Goal: Information Seeking & Learning: Learn about a topic

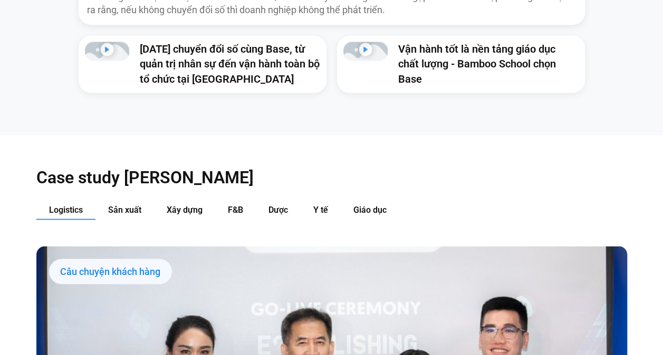
scroll to position [1055, 0]
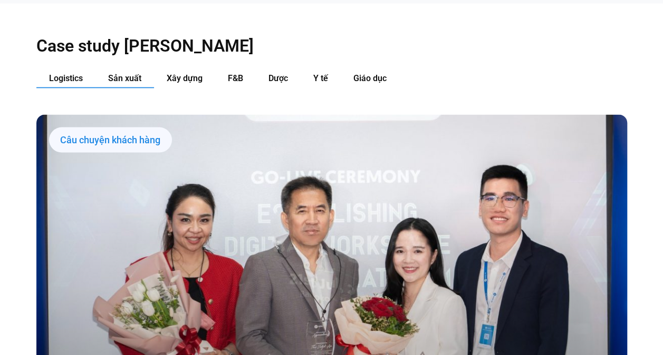
click at [150, 69] on button "Sản xuất" at bounding box center [124, 79] width 59 height 20
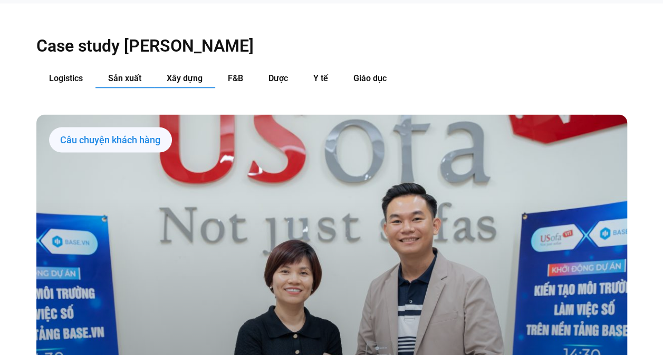
click at [188, 73] on span "Xây dựng" at bounding box center [185, 78] width 36 height 10
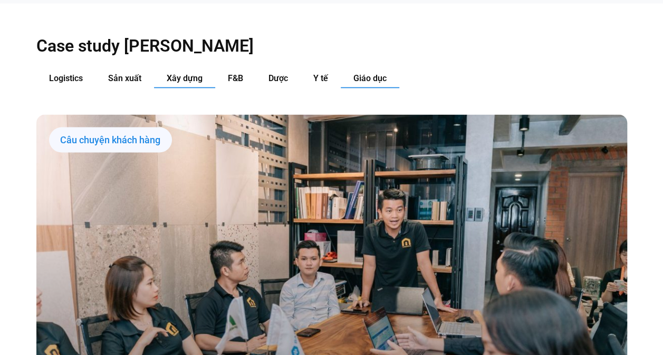
click at [352, 69] on button "Giáo dục" at bounding box center [370, 79] width 59 height 20
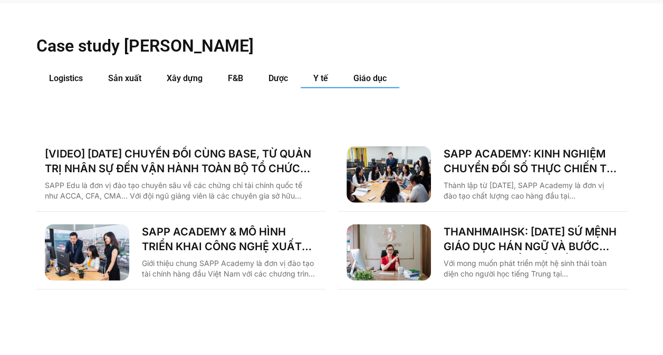
click at [317, 73] on span "Y tế" at bounding box center [320, 78] width 15 height 10
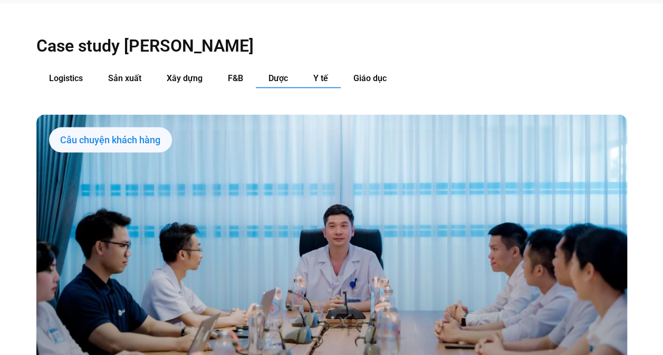
click at [282, 73] on span "Dược" at bounding box center [278, 78] width 20 height 10
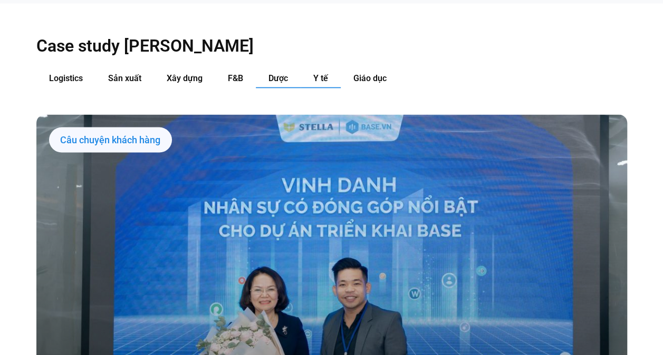
click at [326, 73] on span "Y tế" at bounding box center [320, 78] width 15 height 10
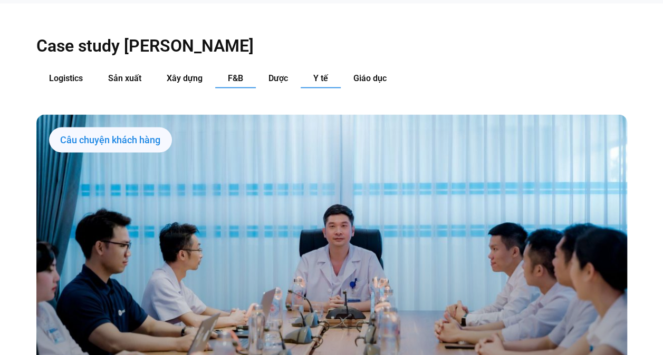
click at [247, 69] on button "F&B" at bounding box center [235, 79] width 41 height 20
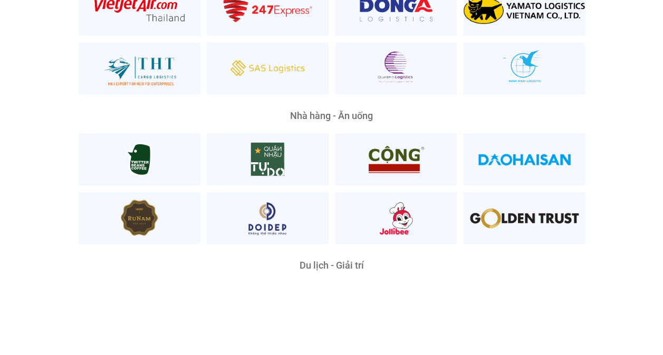
scroll to position [2636, 0]
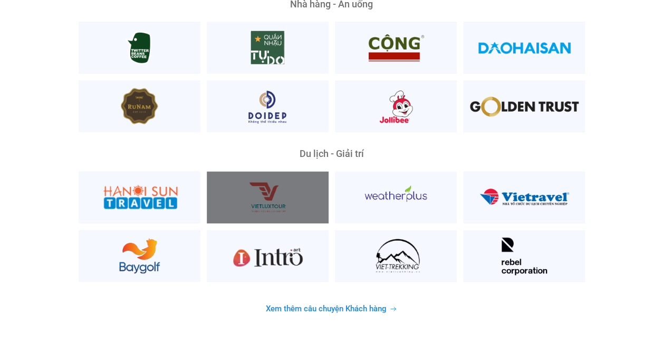
click at [300, 172] on div at bounding box center [268, 197] width 122 height 52
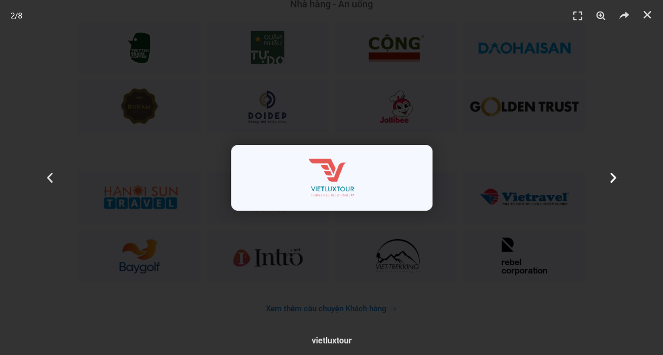
click at [566, 131] on div "Tiếp theo" at bounding box center [613, 177] width 100 height 355
click at [646, 21] on link "Đóng (Esc)" at bounding box center [647, 15] width 16 height 16
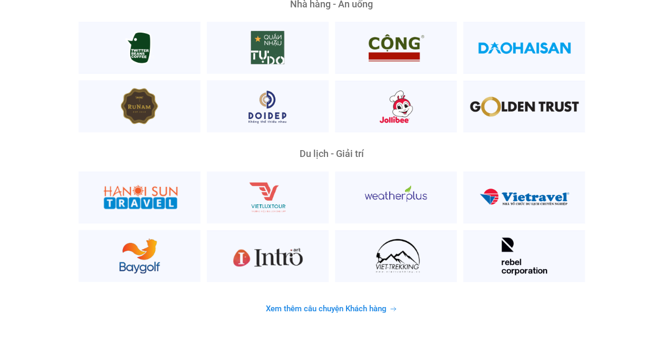
click at [306, 305] on span "Xem thêm câu chuyện Khách hàng" at bounding box center [326, 309] width 121 height 8
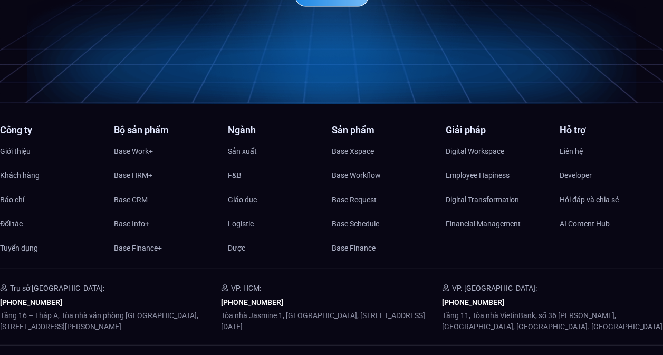
scroll to position [5050, 0]
